Goal: Information Seeking & Learning: Learn about a topic

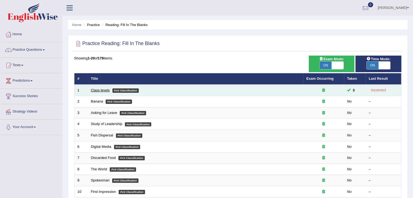
click at [103, 89] on link "Class levels" at bounding box center [100, 90] width 19 height 4
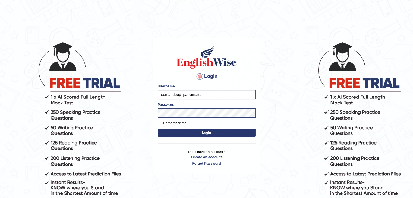
click at [203, 132] on button "Login" at bounding box center [207, 133] width 98 height 8
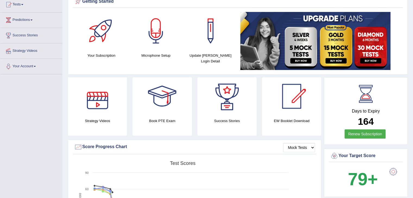
scroll to position [37, 0]
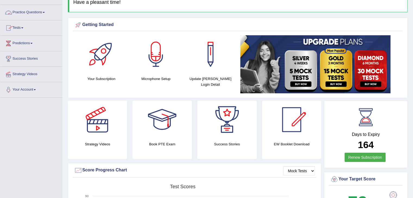
click at [37, 11] on link "Practice Questions" at bounding box center [31, 12] width 62 height 14
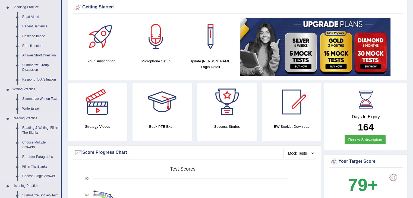
scroll to position [65, 0]
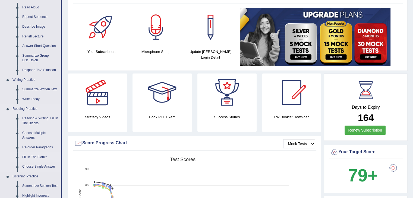
click at [36, 154] on link "Fill In The Blanks" at bounding box center [40, 158] width 41 height 10
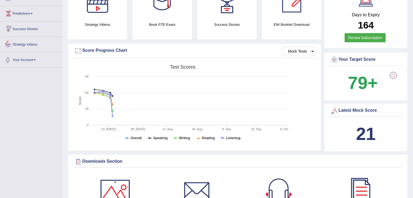
scroll to position [353, 0]
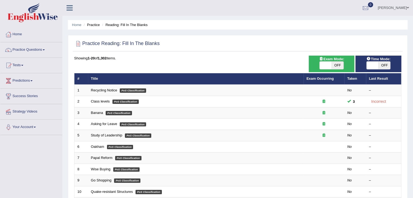
click at [340, 67] on span "OFF" at bounding box center [338, 66] width 12 height 8
checkbox input "true"
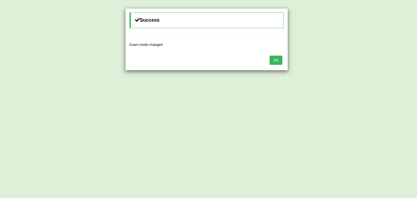
click at [283, 59] on div "OK" at bounding box center [207, 60] width 162 height 19
click at [281, 60] on button "OK" at bounding box center [276, 60] width 12 height 9
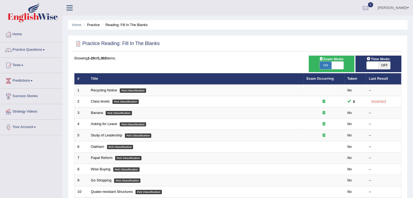
click at [384, 63] on span "OFF" at bounding box center [385, 66] width 12 height 8
checkbox input "true"
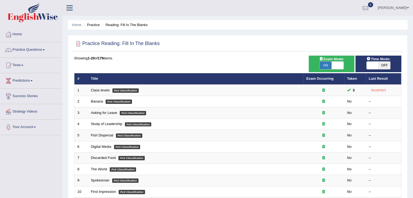
drag, startPoint x: 381, startPoint y: 61, endPoint x: 386, endPoint y: 65, distance: 5.8
click at [383, 62] on div "Time Mode: ON OFF" at bounding box center [379, 64] width 46 height 17
click at [387, 65] on span "OFF" at bounding box center [385, 66] width 12 height 8
checkbox input "true"
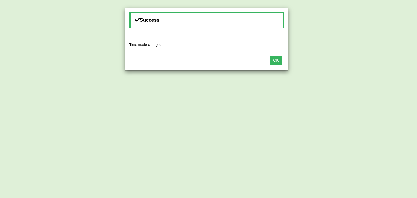
click at [281, 60] on button "OK" at bounding box center [276, 60] width 12 height 9
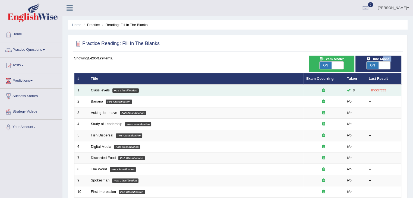
click at [101, 89] on link "Class levels" at bounding box center [100, 90] width 19 height 4
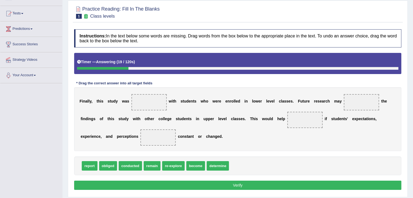
scroll to position [54, 0]
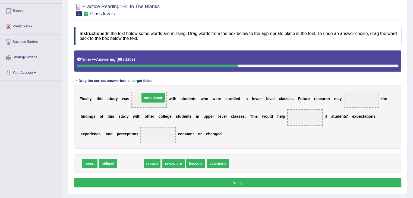
drag, startPoint x: 134, startPoint y: 164, endPoint x: 157, endPoint y: 98, distance: 70.3
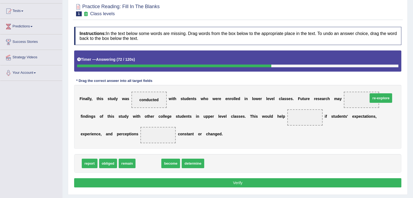
drag, startPoint x: 141, startPoint y: 163, endPoint x: 362, endPoint y: 98, distance: 230.0
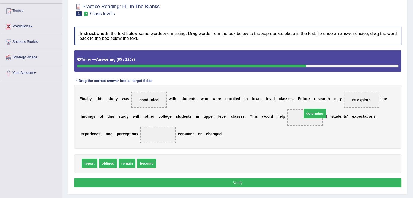
drag, startPoint x: 167, startPoint y: 161, endPoint x: 311, endPoint y: 111, distance: 152.5
drag, startPoint x: 127, startPoint y: 162, endPoint x: 163, endPoint y: 137, distance: 44.4
click at [267, 183] on button "Verify" at bounding box center [237, 182] width 327 height 9
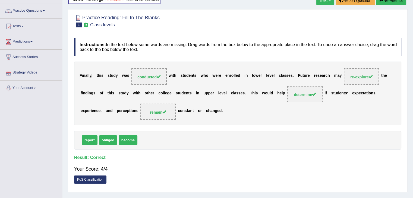
scroll to position [0, 0]
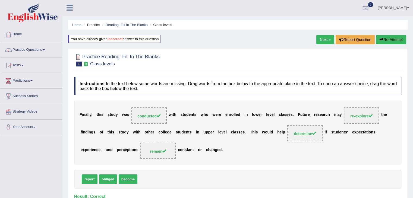
click at [324, 38] on link "Next »" at bounding box center [325, 39] width 18 height 9
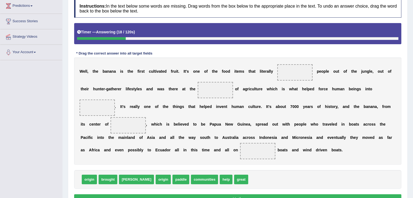
scroll to position [105, 0]
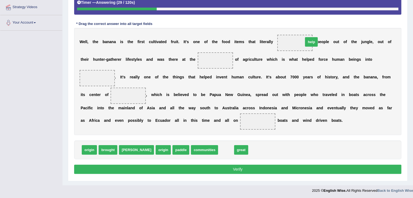
drag, startPoint x: 206, startPoint y: 149, endPoint x: 292, endPoint y: 40, distance: 137.7
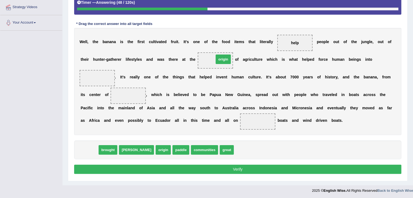
drag, startPoint x: 91, startPoint y: 150, endPoint x: 225, endPoint y: 60, distance: 161.6
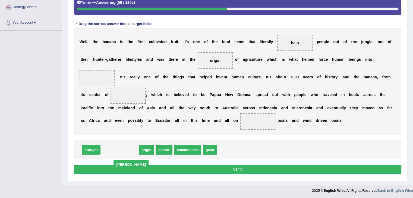
drag, startPoint x: 107, startPoint y: 150, endPoint x: 118, endPoint y: 160, distance: 15.2
click at [118, 164] on span "dawn" at bounding box center [131, 165] width 35 height 10
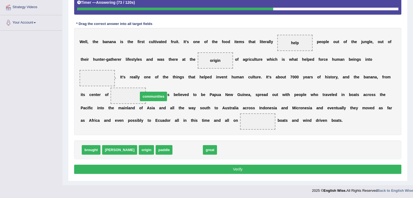
drag, startPoint x: 166, startPoint y: 150, endPoint x: 132, endPoint y: 97, distance: 63.3
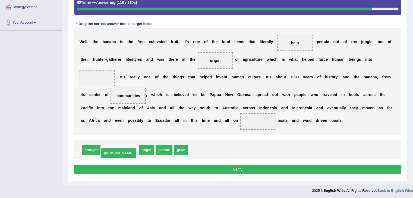
drag, startPoint x: 109, startPoint y: 149, endPoint x: 108, endPoint y: 152, distance: 3.4
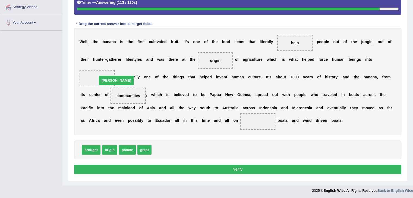
drag, startPoint x: 164, startPoint y: 148, endPoint x: 109, endPoint y: 79, distance: 88.3
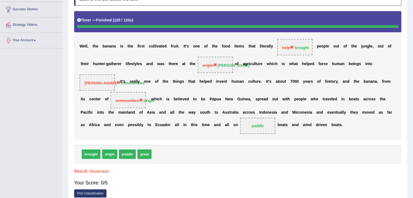
scroll to position [0, 0]
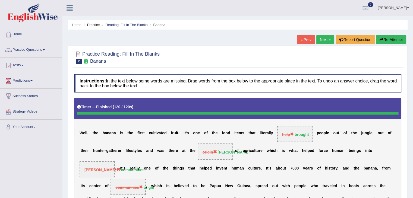
click at [327, 35] on link "Next »" at bounding box center [325, 39] width 18 height 9
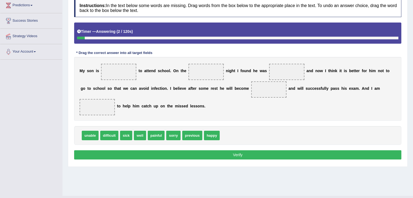
scroll to position [82, 0]
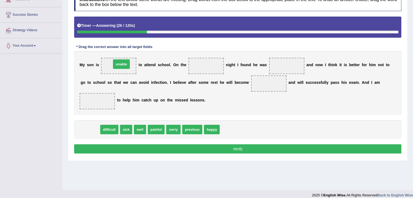
drag, startPoint x: 90, startPoint y: 129, endPoint x: 121, endPoint y: 63, distance: 72.5
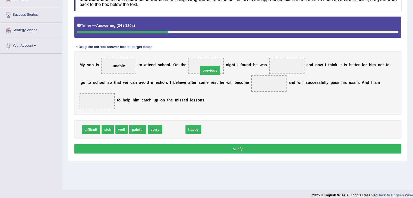
drag, startPoint x: 180, startPoint y: 126, endPoint x: 213, endPoint y: 70, distance: 64.3
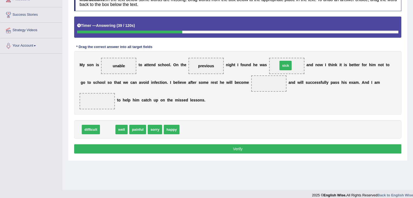
drag, startPoint x: 101, startPoint y: 129, endPoint x: 279, endPoint y: 64, distance: 189.1
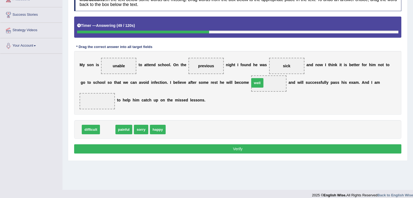
drag, startPoint x: 110, startPoint y: 130, endPoint x: 259, endPoint y: 83, distance: 156.8
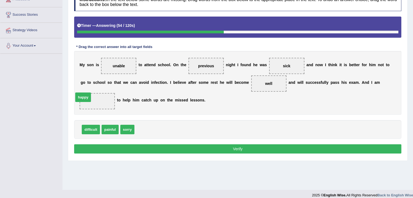
drag, startPoint x: 149, startPoint y: 130, endPoint x: 88, endPoint y: 98, distance: 68.9
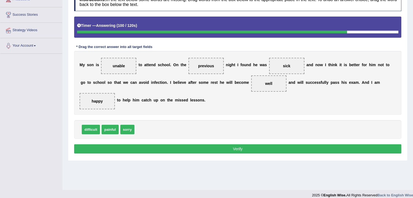
click at [255, 147] on button "Verify" at bounding box center [237, 149] width 327 height 9
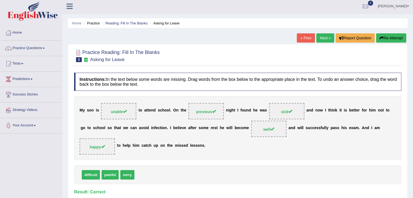
scroll to position [0, 0]
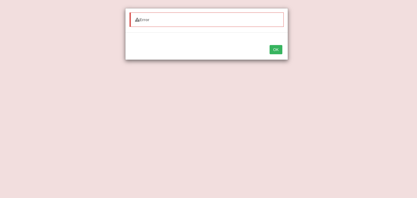
click at [277, 50] on button "OK" at bounding box center [276, 49] width 12 height 9
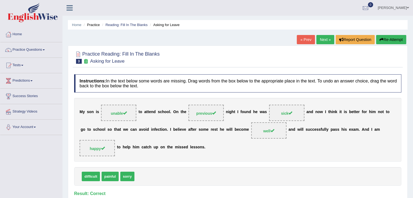
click at [323, 39] on link "Next »" at bounding box center [325, 39] width 18 height 9
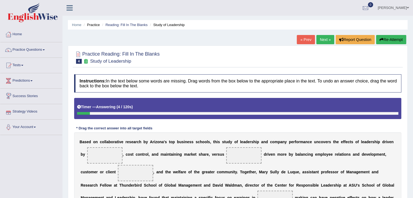
click at [260, 88] on h4 "Instructions: In the text below some words are missing. Drag words from the box…" at bounding box center [237, 83] width 327 height 18
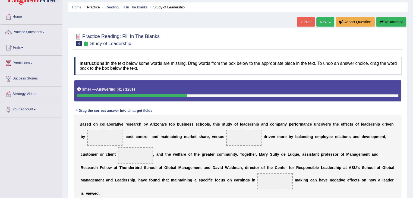
scroll to position [27, 0]
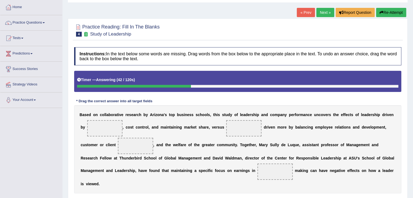
click at [386, 10] on button "Re-Attempt" at bounding box center [391, 12] width 30 height 9
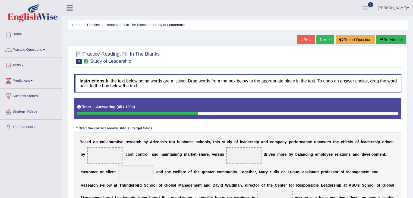
drag, startPoint x: 392, startPoint y: 32, endPoint x: 391, endPoint y: 35, distance: 3.4
click at [392, 32] on div "Home Practice Reading: Fill In The Blanks Study of Leadership « Prev Next » Rep…" at bounding box center [237, 136] width 351 height 272
click at [391, 35] on button "Re-Attempt" at bounding box center [391, 39] width 30 height 9
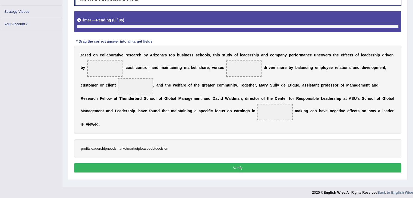
scroll to position [87, 0]
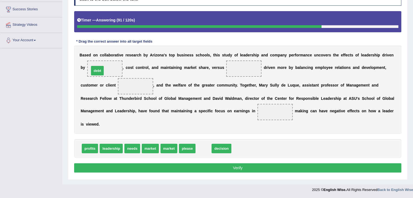
drag, startPoint x: 205, startPoint y: 150, endPoint x: 99, endPoint y: 72, distance: 131.5
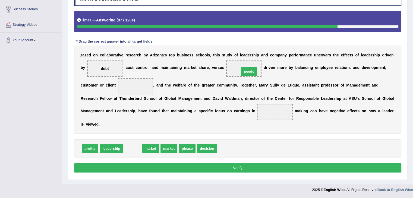
drag, startPoint x: 132, startPoint y: 148, endPoint x: 249, endPoint y: 71, distance: 140.1
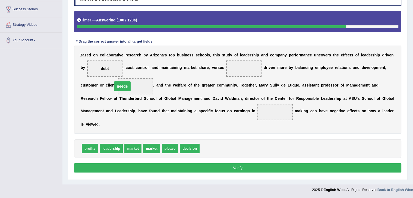
drag, startPoint x: 242, startPoint y: 69, endPoint x: 121, endPoint y: 86, distance: 123.0
drag, startPoint x: 88, startPoint y: 148, endPoint x: 250, endPoint y: 67, distance: 181.1
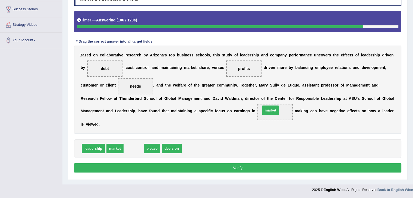
drag, startPoint x: 133, startPoint y: 149, endPoint x: 270, endPoint y: 111, distance: 142.1
click at [231, 167] on button "Verify" at bounding box center [237, 168] width 327 height 9
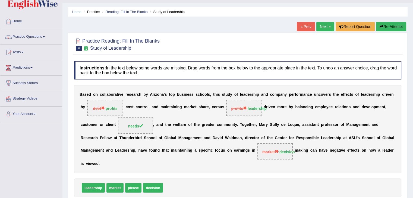
scroll to position [0, 0]
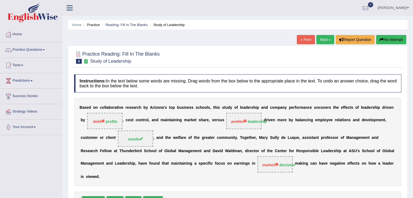
click at [326, 42] on link "Next »" at bounding box center [325, 39] width 18 height 9
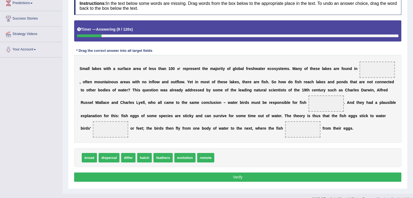
scroll to position [87, 0]
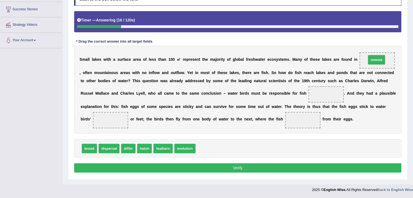
drag, startPoint x: 202, startPoint y: 146, endPoint x: 372, endPoint y: 58, distance: 191.5
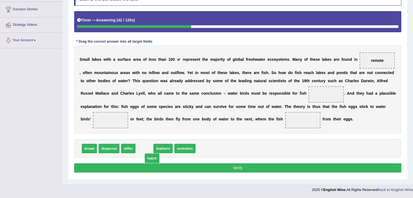
drag, startPoint x: 145, startPoint y: 148, endPoint x: 153, endPoint y: 153, distance: 10.0
click at [168, 149] on span "evolution" at bounding box center [168, 149] width 21 height 10
drag, startPoint x: 148, startPoint y: 146, endPoint x: 115, endPoint y: 115, distance: 45.5
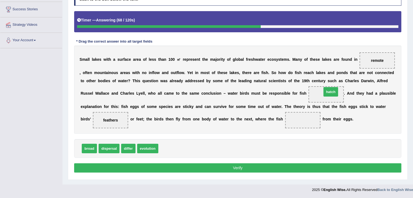
drag, startPoint x: 170, startPoint y: 149, endPoint x: 333, endPoint y: 92, distance: 173.0
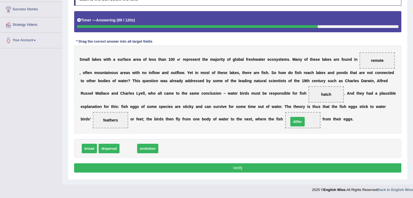
drag, startPoint x: 129, startPoint y: 149, endPoint x: 298, endPoint y: 121, distance: 171.4
click at [215, 166] on button "Verify" at bounding box center [237, 168] width 327 height 9
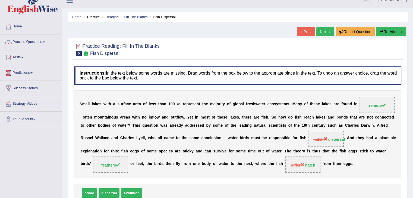
scroll to position [5, 0]
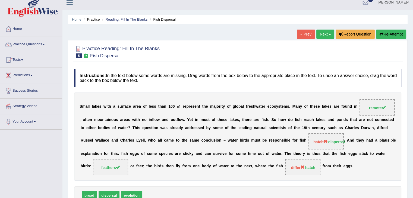
click at [322, 32] on link "Next »" at bounding box center [325, 34] width 18 height 9
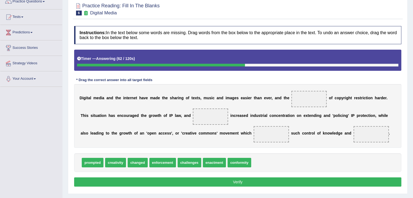
scroll to position [54, 0]
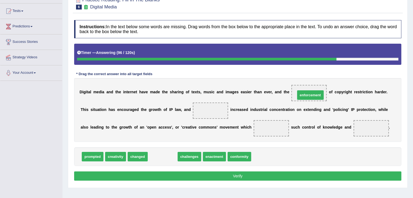
drag, startPoint x: 170, startPoint y: 158, endPoint x: 317, endPoint y: 96, distance: 160.1
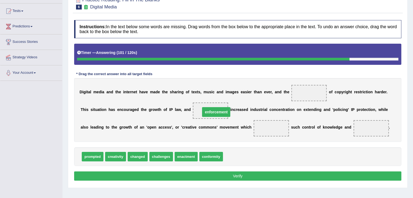
drag, startPoint x: 305, startPoint y: 92, endPoint x: 208, endPoint y: 110, distance: 98.5
drag, startPoint x: 213, startPoint y: 112, endPoint x: 262, endPoint y: 131, distance: 52.1
click at [316, 95] on div "D i g i t a l m e d i a a n d t h e i n t e r n e t h a v e m a d e t h e s h a…" at bounding box center [237, 110] width 327 height 64
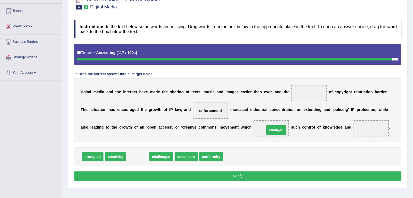
drag, startPoint x: 141, startPoint y: 157, endPoint x: 280, endPoint y: 130, distance: 141.1
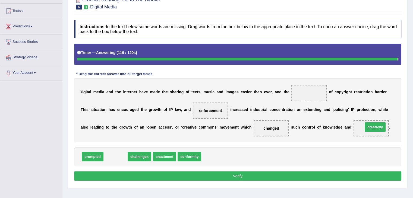
drag, startPoint x: 121, startPoint y: 154, endPoint x: 381, endPoint y: 124, distance: 261.4
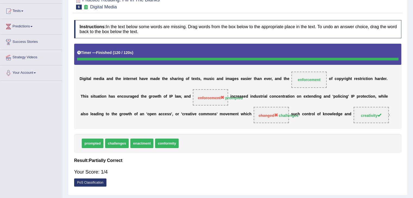
scroll to position [0, 0]
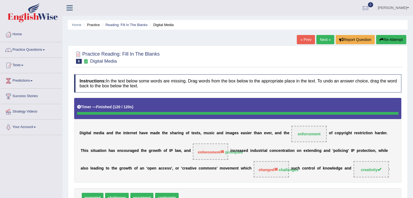
click at [395, 40] on button "Re-Attempt" at bounding box center [391, 39] width 30 height 9
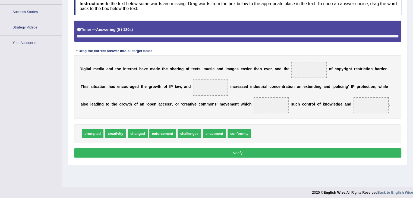
scroll to position [87, 0]
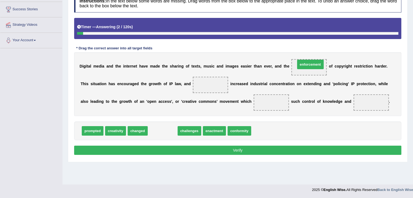
drag, startPoint x: 169, startPoint y: 132, endPoint x: 317, endPoint y: 66, distance: 162.1
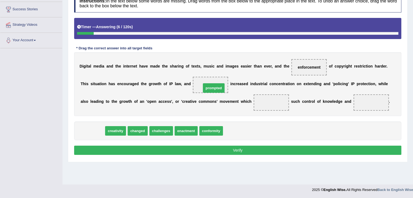
drag, startPoint x: 87, startPoint y: 129, endPoint x: 208, endPoint y: 86, distance: 128.5
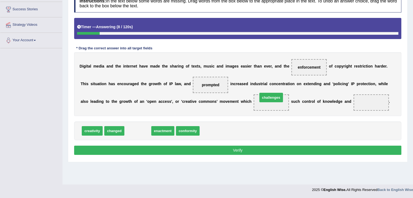
drag, startPoint x: 135, startPoint y: 132, endPoint x: 270, endPoint y: 100, distance: 138.6
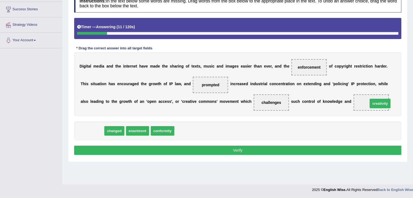
drag, startPoint x: 99, startPoint y: 127, endPoint x: 378, endPoint y: 102, distance: 280.6
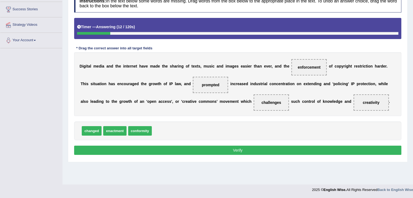
click at [293, 148] on button "Verify" at bounding box center [237, 150] width 327 height 9
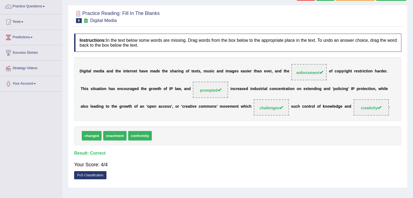
scroll to position [0, 0]
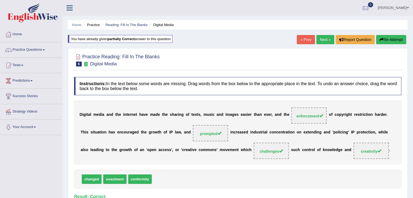
click at [330, 40] on link "Next »" at bounding box center [325, 39] width 18 height 9
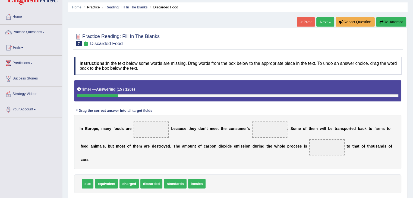
scroll to position [27, 0]
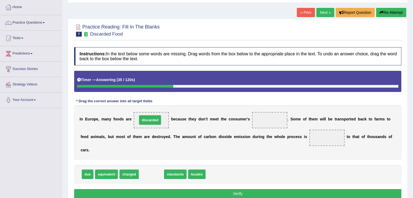
drag, startPoint x: 158, startPoint y: 174, endPoint x: 156, endPoint y: 119, distance: 54.4
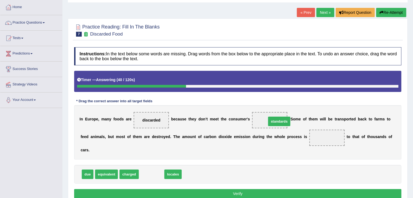
drag, startPoint x: 153, startPoint y: 173, endPoint x: 281, endPoint y: 120, distance: 137.9
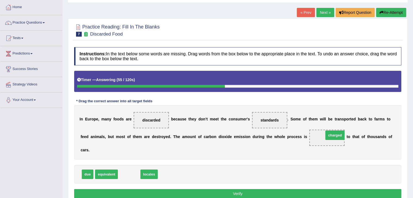
drag, startPoint x: 128, startPoint y: 173, endPoint x: 334, endPoint y: 134, distance: 209.6
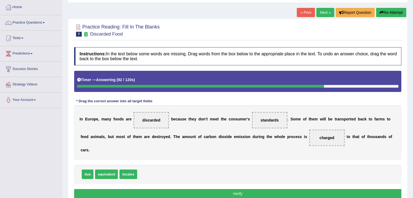
click at [245, 196] on button "Verify" at bounding box center [237, 193] width 327 height 9
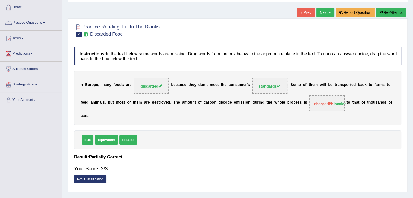
click at [326, 11] on link "Next »" at bounding box center [325, 12] width 18 height 9
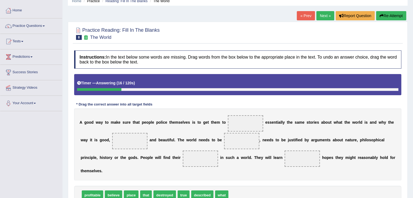
scroll to position [54, 0]
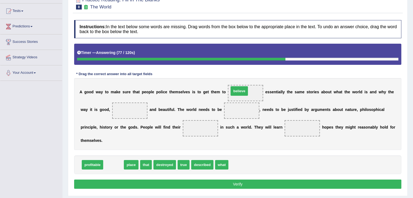
drag, startPoint x: 117, startPoint y: 163, endPoint x: 243, endPoint y: 89, distance: 145.9
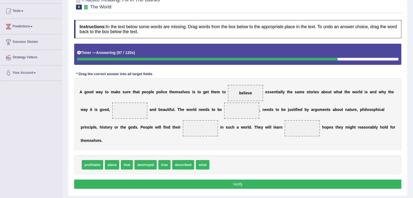
click at [184, 164] on span "described" at bounding box center [183, 165] width 22 height 10
drag, startPoint x: 117, startPoint y: 164, endPoint x: 204, endPoint y: 129, distance: 93.4
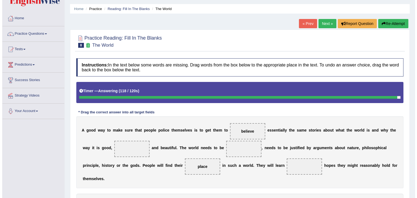
scroll to position [0, 0]
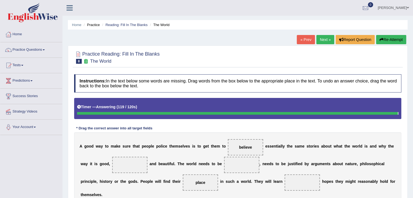
click at [387, 39] on button "Re-Attempt" at bounding box center [391, 39] width 30 height 9
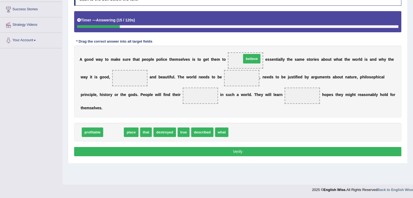
drag, startPoint x: 115, startPoint y: 132, endPoint x: 253, endPoint y: 58, distance: 156.7
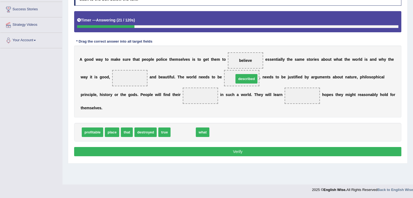
drag, startPoint x: 196, startPoint y: 119, endPoint x: 248, endPoint y: 78, distance: 66.6
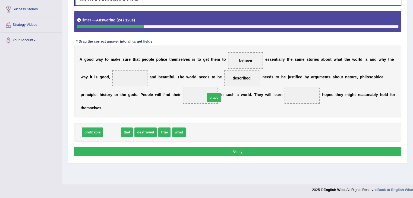
drag, startPoint x: 110, startPoint y: 131, endPoint x: 212, endPoint y: 96, distance: 107.5
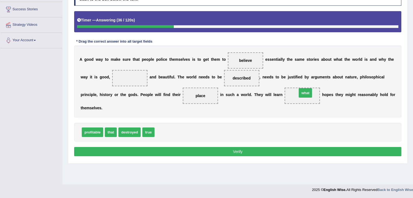
drag, startPoint x: 164, startPoint y: 129, endPoint x: 306, endPoint y: 90, distance: 147.4
drag, startPoint x: 151, startPoint y: 133, endPoint x: 138, endPoint y: 85, distance: 49.9
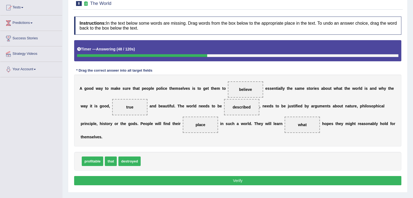
scroll to position [87, 0]
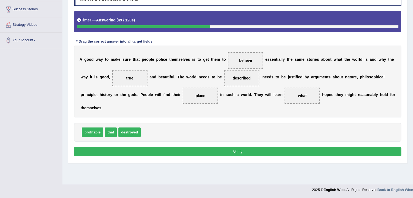
click at [253, 150] on button "Verify" at bounding box center [237, 151] width 327 height 9
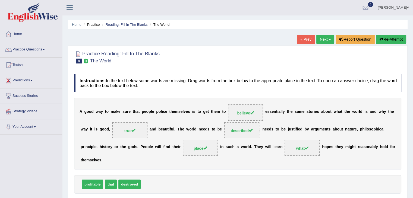
scroll to position [0, 0]
click at [319, 40] on link "Next »" at bounding box center [325, 39] width 18 height 9
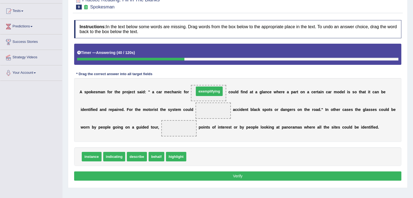
drag, startPoint x: 201, startPoint y: 156, endPoint x: 209, endPoint y: 90, distance: 65.9
drag, startPoint x: 93, startPoint y: 158, endPoint x: 210, endPoint y: 95, distance: 133.1
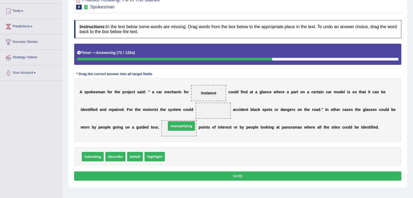
drag, startPoint x: 191, startPoint y: 157, endPoint x: 193, endPoint y: 126, distance: 30.7
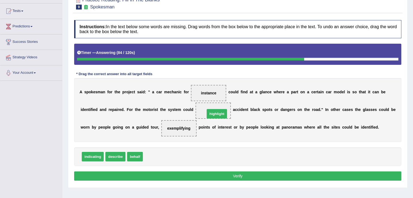
drag, startPoint x: 156, startPoint y: 157, endPoint x: 218, endPoint y: 114, distance: 75.6
click at [232, 173] on button "Verify" at bounding box center [237, 176] width 327 height 9
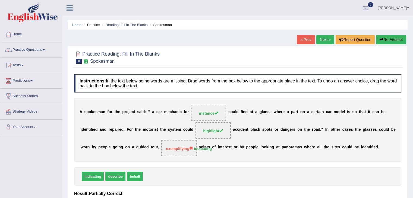
click at [328, 38] on link "Next »" at bounding box center [325, 39] width 18 height 9
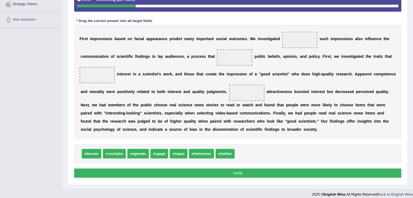
scroll to position [109, 0]
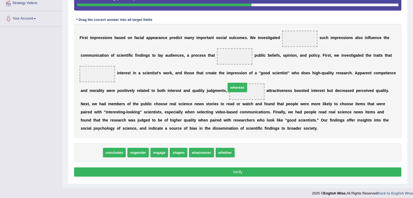
drag, startPoint x: 93, startPoint y: 151, endPoint x: 239, endPoint y: 86, distance: 159.8
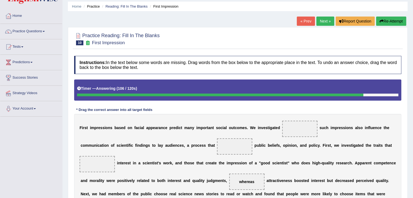
scroll to position [0, 0]
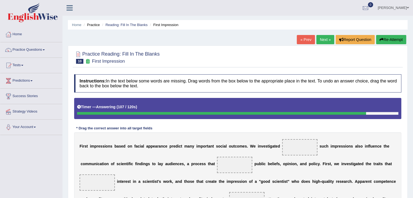
click at [396, 40] on button "Re-Attempt" at bounding box center [391, 39] width 30 height 9
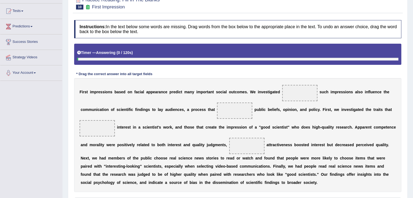
scroll to position [112, 0]
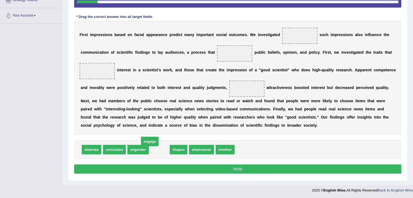
drag, startPoint x: 161, startPoint y: 149, endPoint x: 151, endPoint y: 141, distance: 12.1
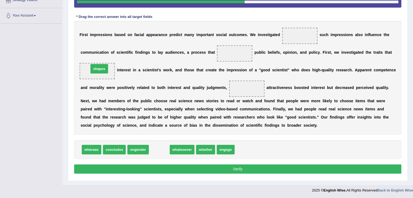
drag, startPoint x: 157, startPoint y: 151, endPoint x: 97, endPoint y: 70, distance: 101.0
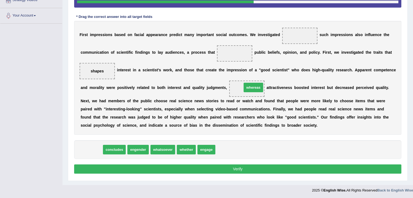
drag, startPoint x: 93, startPoint y: 149, endPoint x: 256, endPoint y: 86, distance: 174.0
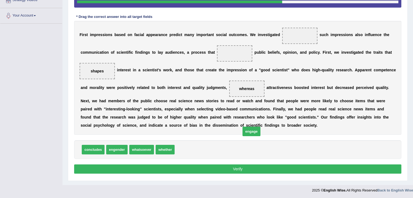
drag, startPoint x: 187, startPoint y: 150, endPoint x: 239, endPoint y: 138, distance: 53.1
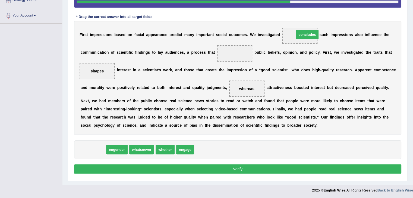
drag, startPoint x: 97, startPoint y: 151, endPoint x: 311, endPoint y: 36, distance: 243.0
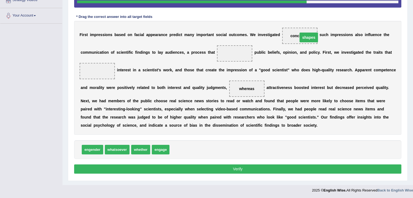
drag, startPoint x: 102, startPoint y: 71, endPoint x: 312, endPoint y: 36, distance: 212.7
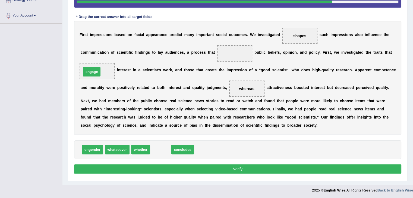
drag, startPoint x: 161, startPoint y: 147, endPoint x: 94, endPoint y: 68, distance: 103.5
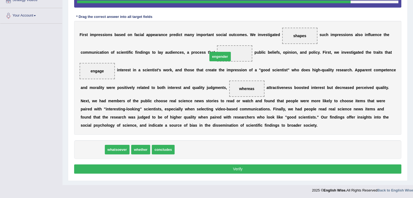
drag, startPoint x: 91, startPoint y: 148, endPoint x: 229, endPoint y: 52, distance: 168.1
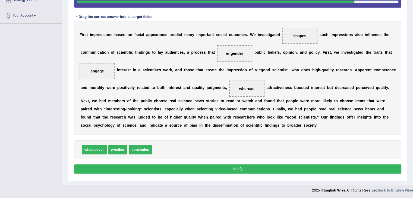
click at [245, 171] on button "Verify" at bounding box center [237, 169] width 327 height 9
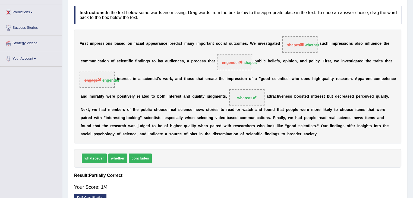
scroll to position [16, 0]
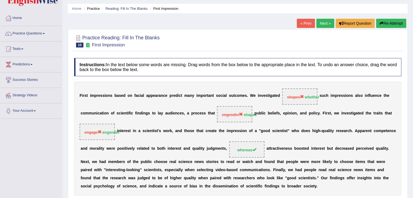
click at [324, 24] on link "Next »" at bounding box center [325, 23] width 18 height 9
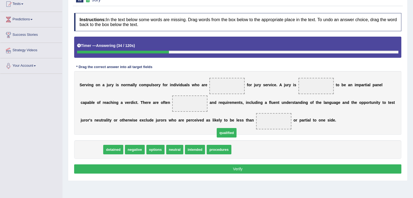
drag, startPoint x: 92, startPoint y: 146, endPoint x: 231, endPoint y: 141, distance: 138.4
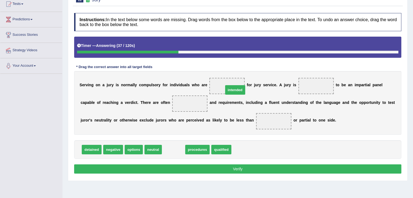
drag, startPoint x: 171, startPoint y: 149, endPoint x: 232, endPoint y: 89, distance: 85.9
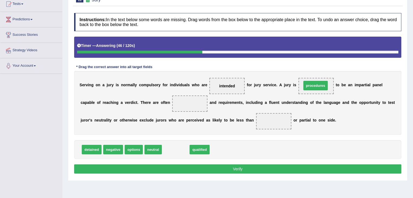
drag, startPoint x: 173, startPoint y: 149, endPoint x: 313, endPoint y: 85, distance: 153.9
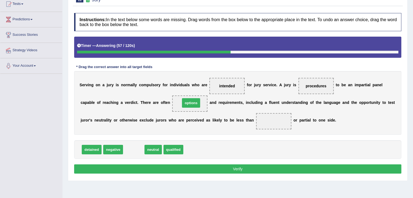
drag, startPoint x: 132, startPoint y: 152, endPoint x: 190, endPoint y: 106, distance: 74.0
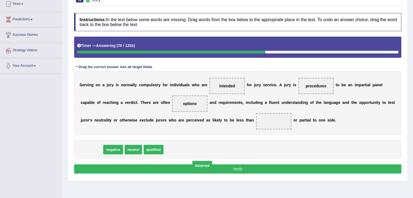
drag, startPoint x: 95, startPoint y: 148, endPoint x: 205, endPoint y: 164, distance: 111.8
click at [205, 164] on span "detained" at bounding box center [202, 166] width 20 height 10
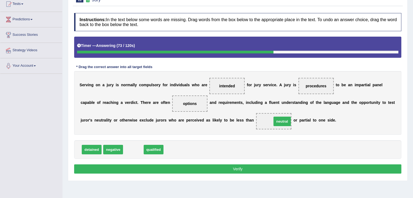
drag, startPoint x: 134, startPoint y: 150, endPoint x: 282, endPoint y: 122, distance: 150.7
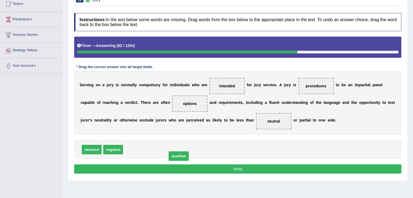
drag, startPoint x: 139, startPoint y: 148, endPoint x: 182, endPoint y: 157, distance: 43.9
drag, startPoint x: 140, startPoint y: 150, endPoint x: 204, endPoint y: 104, distance: 79.6
click at [231, 170] on button "Verify" at bounding box center [237, 169] width 327 height 9
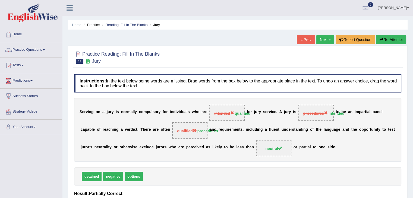
click at [322, 42] on link "Next »" at bounding box center [325, 39] width 18 height 9
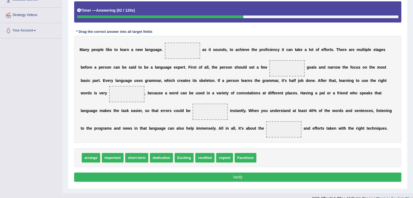
scroll to position [105, 0]
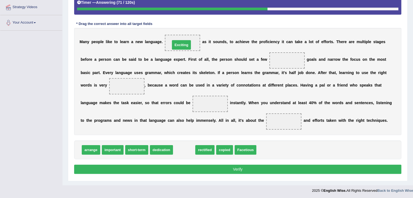
drag, startPoint x: 187, startPoint y: 150, endPoint x: 184, endPoint y: 45, distance: 105.4
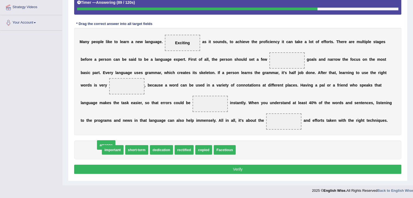
drag, startPoint x: 89, startPoint y: 150, endPoint x: 104, endPoint y: 146, distance: 15.9
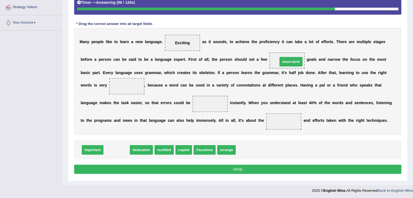
drag, startPoint x: 113, startPoint y: 149, endPoint x: 287, endPoint y: 61, distance: 195.1
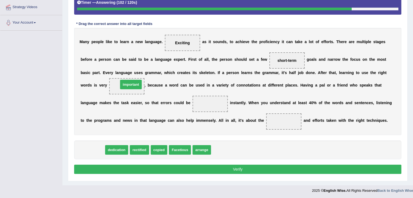
drag, startPoint x: 93, startPoint y: 147, endPoint x: 131, endPoint y: 82, distance: 75.9
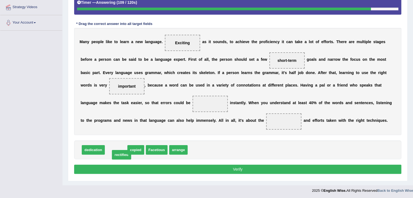
drag, startPoint x: 116, startPoint y: 150, endPoint x: 122, endPoint y: 155, distance: 7.3
drag, startPoint x: 114, startPoint y: 149, endPoint x: 215, endPoint y: 104, distance: 110.4
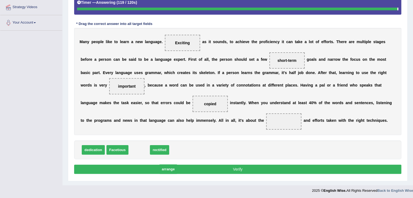
drag, startPoint x: 135, startPoint y: 151, endPoint x: 162, endPoint y: 170, distance: 33.6
click at [162, 170] on span "arrange" at bounding box center [168, 170] width 18 height 10
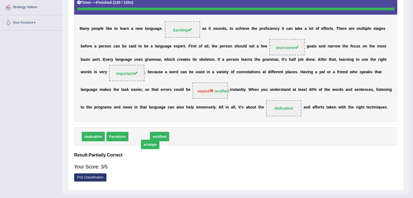
scroll to position [87, 0]
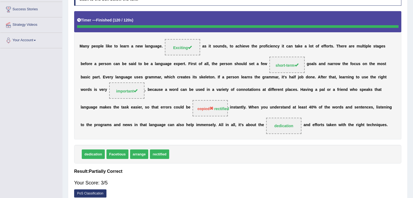
drag, startPoint x: 125, startPoint y: 152, endPoint x: 291, endPoint y: 129, distance: 168.1
click at [291, 129] on div "Instructions: In the text below some words are missing. Drag words from the box…" at bounding box center [238, 94] width 330 height 219
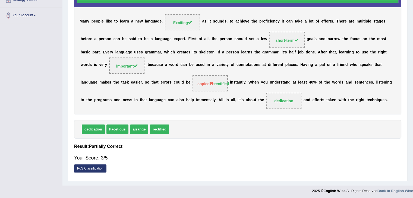
scroll to position [0, 0]
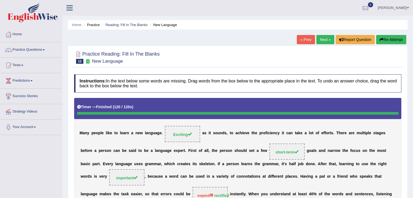
click at [330, 37] on link "Next »" at bounding box center [325, 39] width 18 height 9
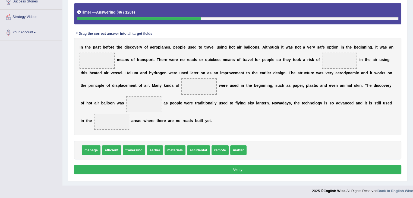
scroll to position [95, 0]
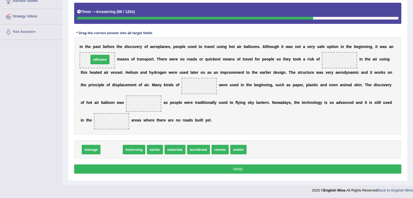
drag, startPoint x: 113, startPoint y: 151, endPoint x: 101, endPoint y: 61, distance: 90.7
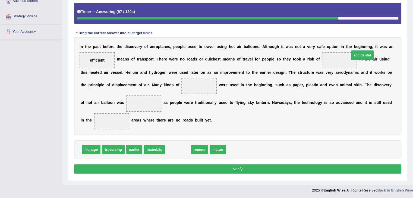
drag, startPoint x: 183, startPoint y: 149, endPoint x: 368, endPoint y: 55, distance: 207.3
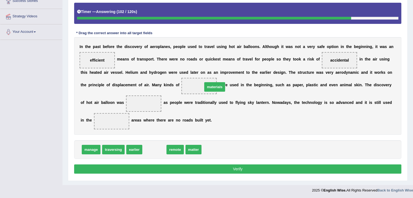
drag, startPoint x: 151, startPoint y: 151, endPoint x: 211, endPoint y: 89, distance: 86.5
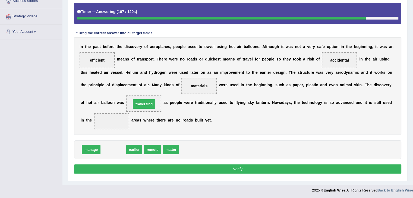
drag, startPoint x: 114, startPoint y: 148, endPoint x: 145, endPoint y: 103, distance: 54.4
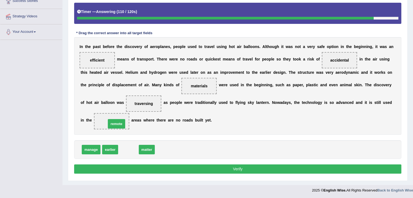
drag, startPoint x: 131, startPoint y: 152, endPoint x: 119, endPoint y: 126, distance: 28.8
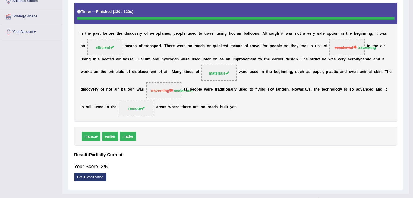
scroll to position [87, 0]
